Goal: Information Seeking & Learning: Learn about a topic

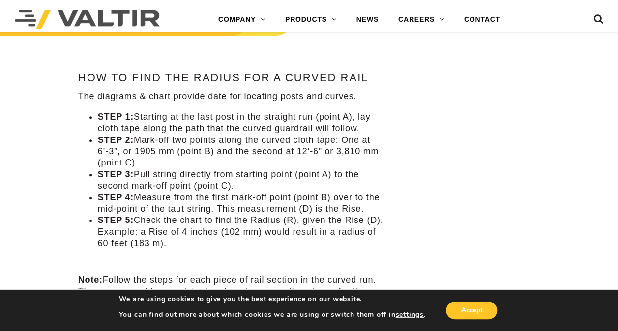
scroll to position [478, 0]
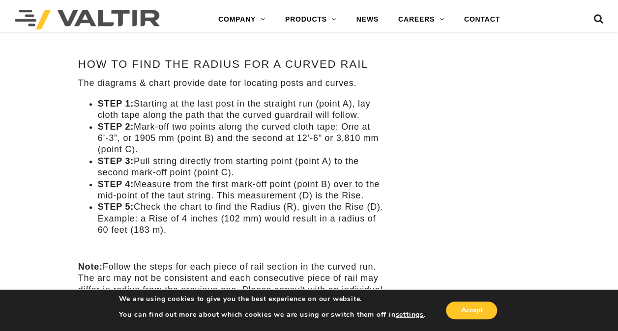
click at [226, 149] on li "STEP 2: Mark-off two points along the curved cloth tape: One at 6’-3”, or 1905 …" at bounding box center [241, 138] width 287 height 34
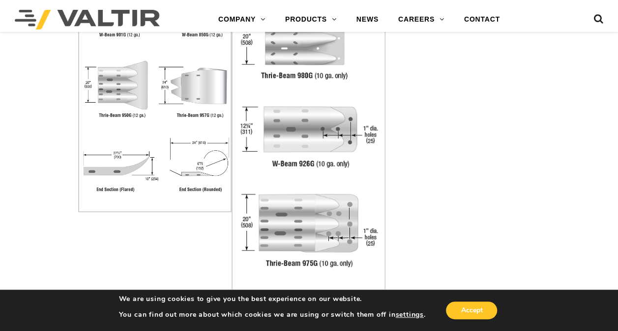
scroll to position [1922, 0]
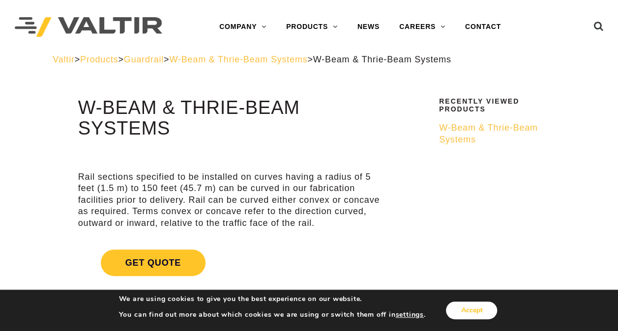
click at [468, 310] on button "Accept" at bounding box center [471, 311] width 51 height 18
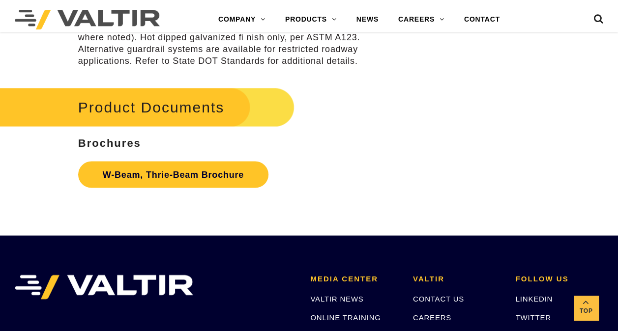
scroll to position [2734, 0]
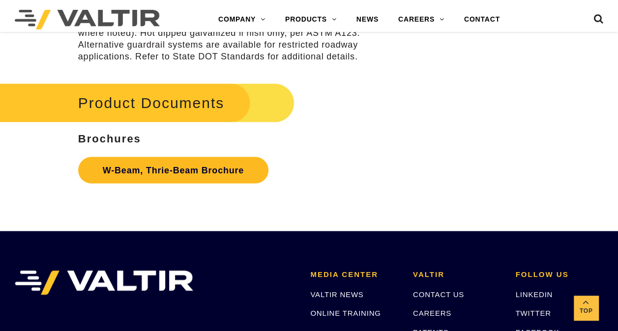
click at [199, 168] on link "W-Beam, Thrie-Beam Brochure" at bounding box center [173, 170] width 190 height 27
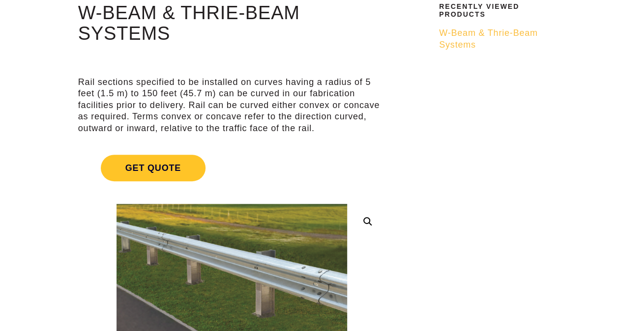
scroll to position [0, 0]
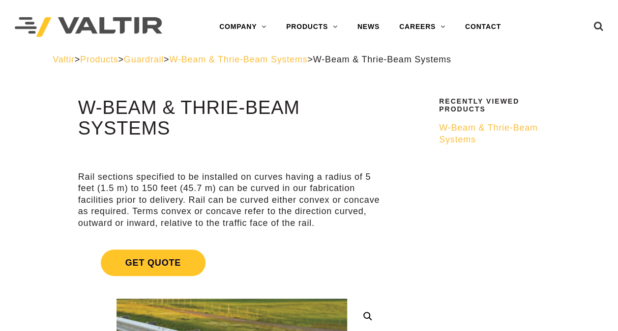
click at [464, 131] on span "W-Beam & Thrie-Beam Systems" at bounding box center [488, 133] width 99 height 21
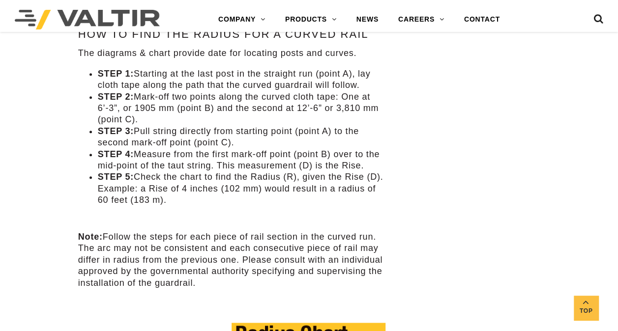
scroll to position [507, 0]
click at [331, 194] on li "STEP 5: Check the chart to find the Radius (R), given the Rise (D). Example: a …" at bounding box center [241, 189] width 287 height 34
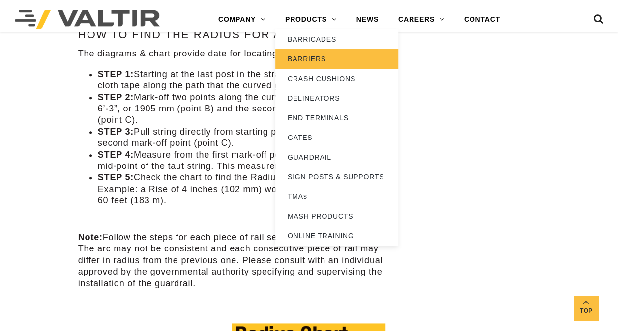
click at [326, 58] on link "BARRIERS" at bounding box center [336, 59] width 123 height 20
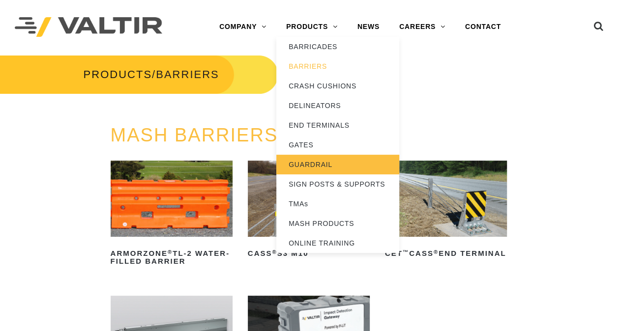
click at [325, 159] on link "GUARDRAIL" at bounding box center [337, 165] width 123 height 20
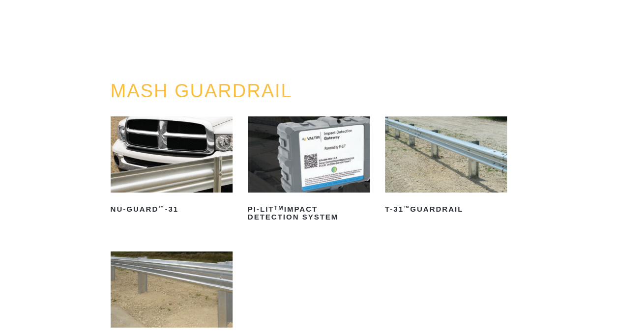
scroll to position [116, 0]
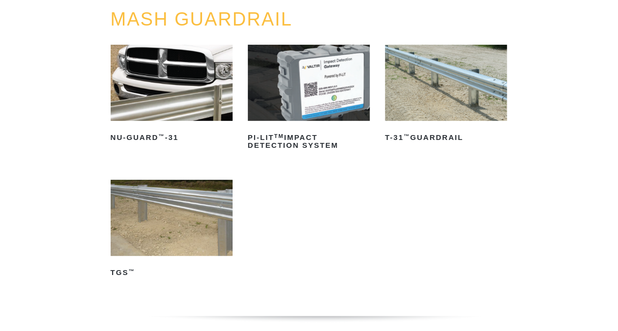
click at [457, 80] on img at bounding box center [446, 83] width 122 height 76
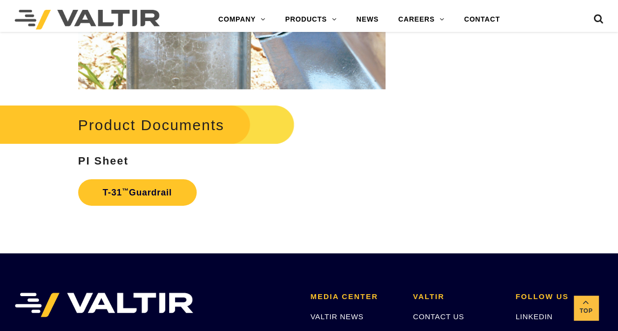
scroll to position [1453, 0]
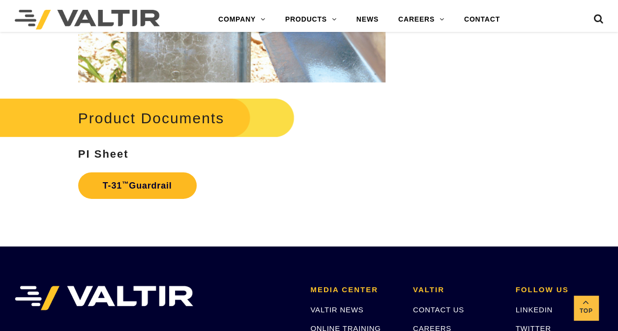
click at [156, 185] on link "T-31 ™ Guardrail" at bounding box center [137, 185] width 118 height 27
